Goal: Subscribe to service/newsletter

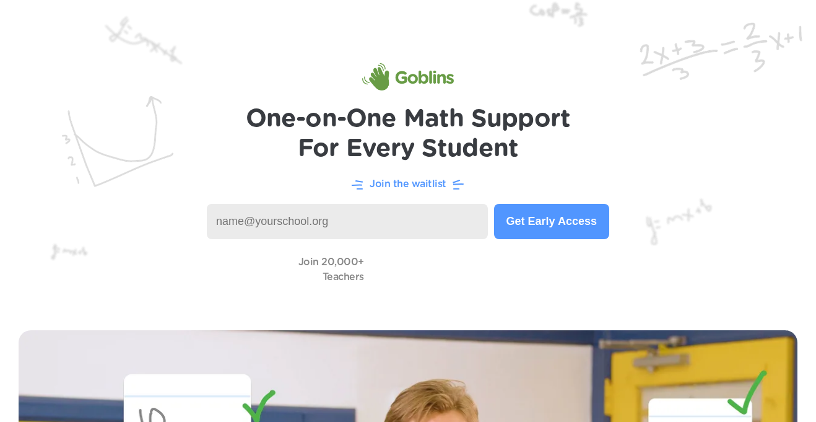
click at [363, 224] on input at bounding box center [347, 221] width 281 height 35
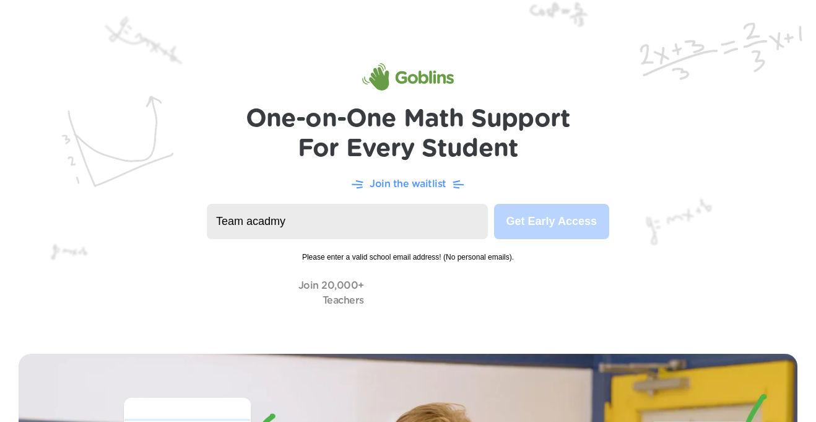
click at [443, 215] on input "Team acadmy" at bounding box center [347, 221] width 281 height 35
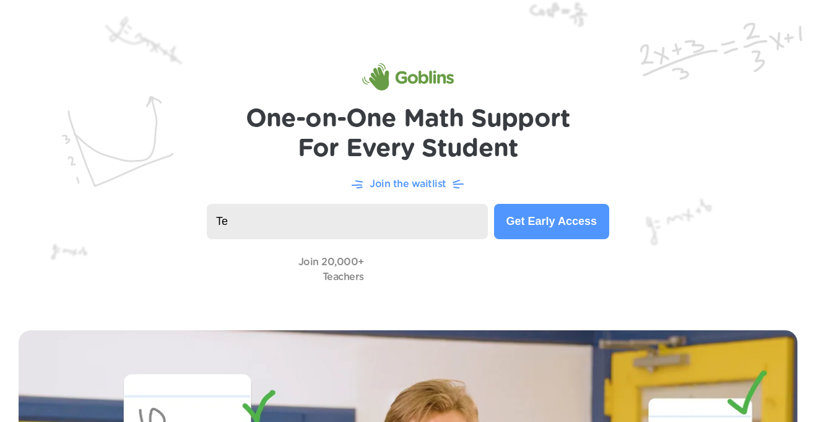
type input "T"
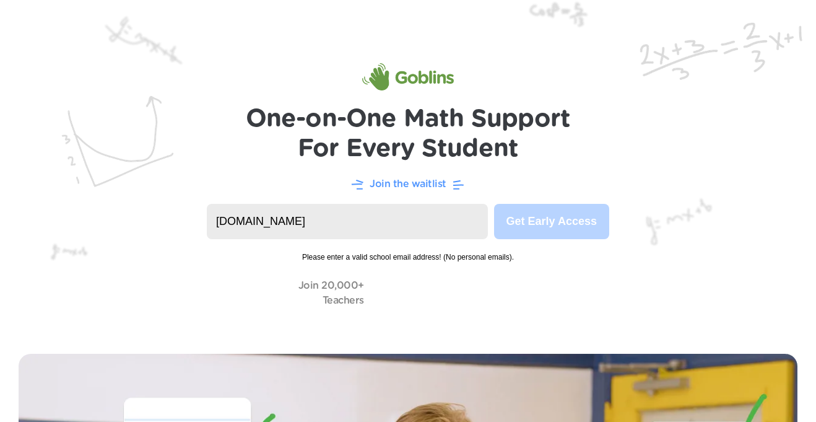
click at [426, 236] on input "[DOMAIN_NAME]" at bounding box center [347, 221] width 281 height 35
click at [295, 245] on span "Please enter a valid school email address! (No personal emails)." at bounding box center [408, 251] width 402 height 24
click at [394, 217] on input "[DOMAIN_NAME]" at bounding box center [347, 221] width 281 height 35
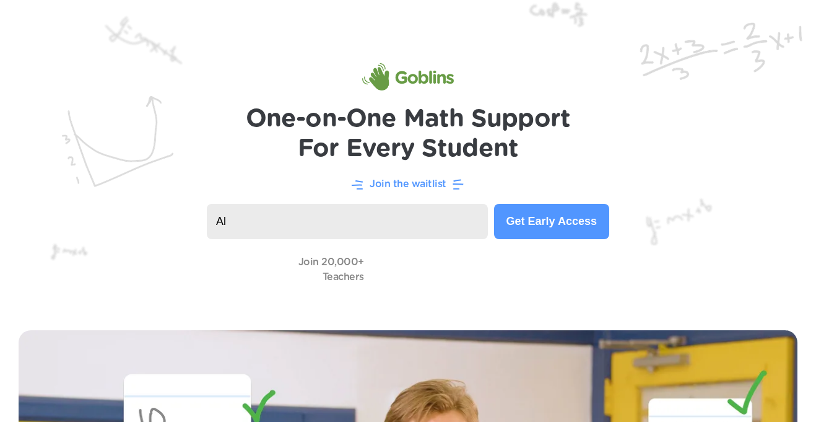
type input "A"
paste input "[EMAIL_ADDRESS][DOMAIN_NAME]"
type input "[EMAIL_ADDRESS][DOMAIN_NAME]"
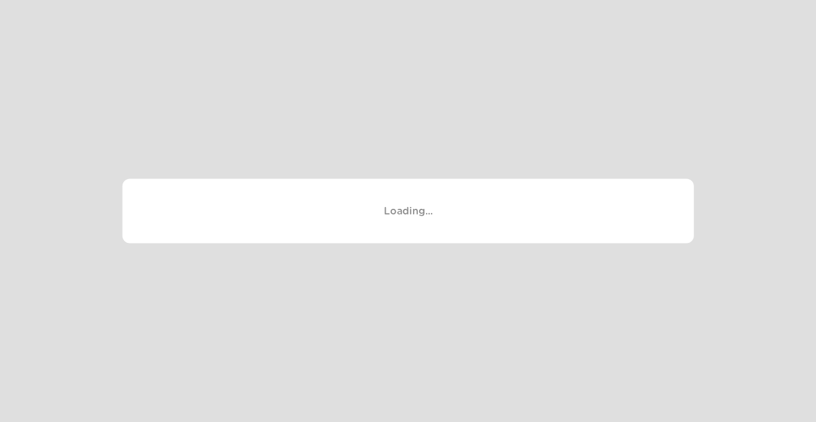
click at [430, 214] on div "Loading..." at bounding box center [409, 210] width 572 height 65
click at [583, 0] on div "Loading..." at bounding box center [408, 0] width 816 height 0
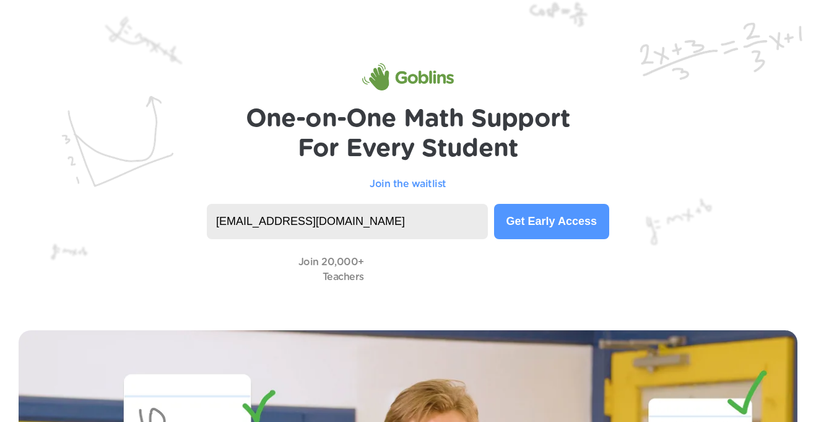
type input "[EMAIL_ADDRESS][DOMAIN_NAME]"
click at [367, 224] on input "[EMAIL_ADDRESS][DOMAIN_NAME]" at bounding box center [347, 221] width 281 height 35
click at [293, 154] on header "One-on-One Math Support For Every Student Join the waitlist [EMAIL_ADDRESS][DOM…" at bounding box center [408, 155] width 816 height 311
click at [298, 194] on header "One-on-One Math Support For Every Student Join the waitlist [EMAIL_ADDRESS][DOM…" at bounding box center [408, 155] width 816 height 311
click at [298, 186] on div "Join the waitlist" at bounding box center [408, 183] width 767 height 15
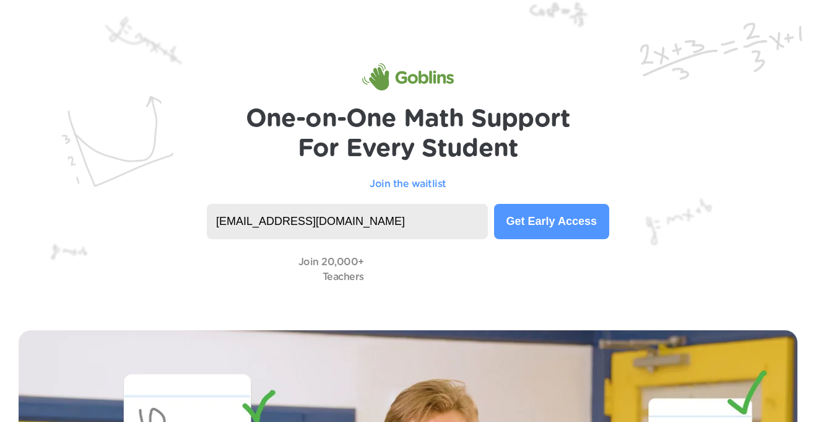
click at [377, 215] on input "[EMAIL_ADDRESS][DOMAIN_NAME]" at bounding box center [347, 221] width 281 height 35
click at [430, 179] on p "Join the waitlist" at bounding box center [408, 183] width 77 height 15
